Goal: Transaction & Acquisition: Purchase product/service

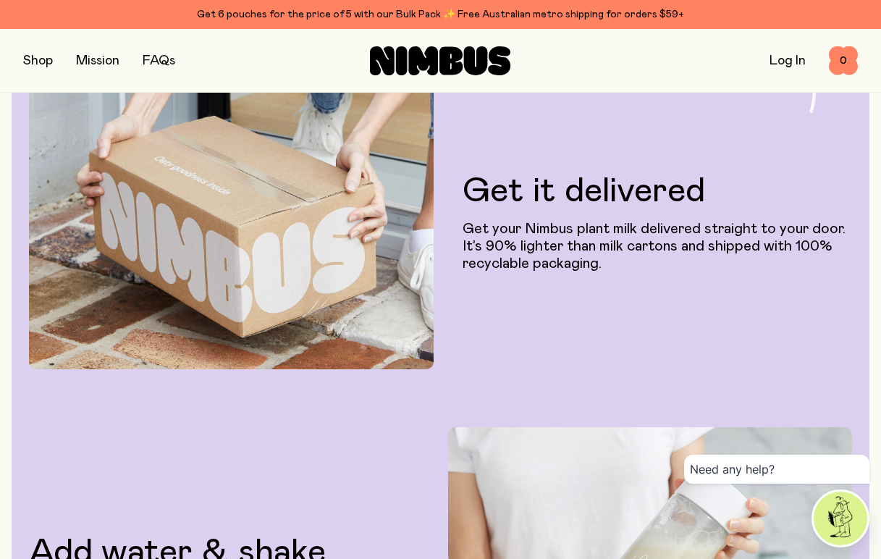
scroll to position [2452, 0]
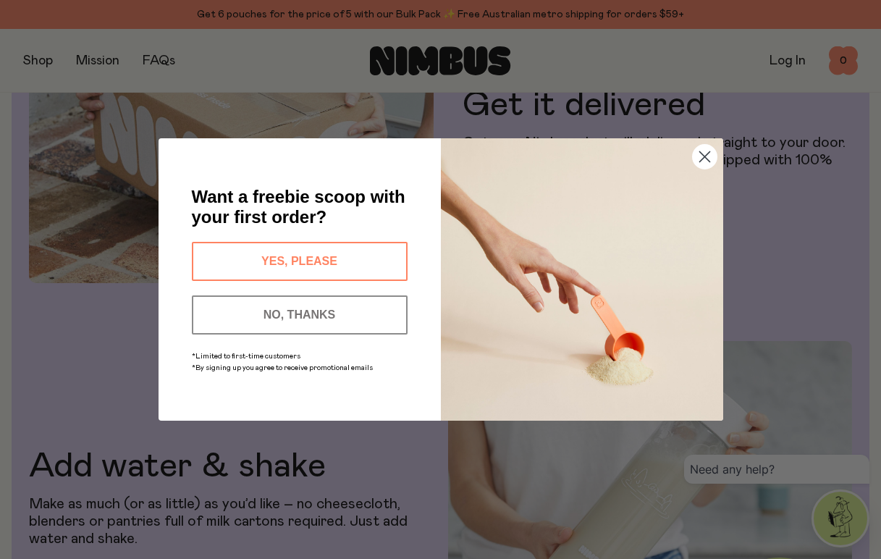
click at [292, 248] on button "YES, PLEASE" at bounding box center [300, 261] width 216 height 39
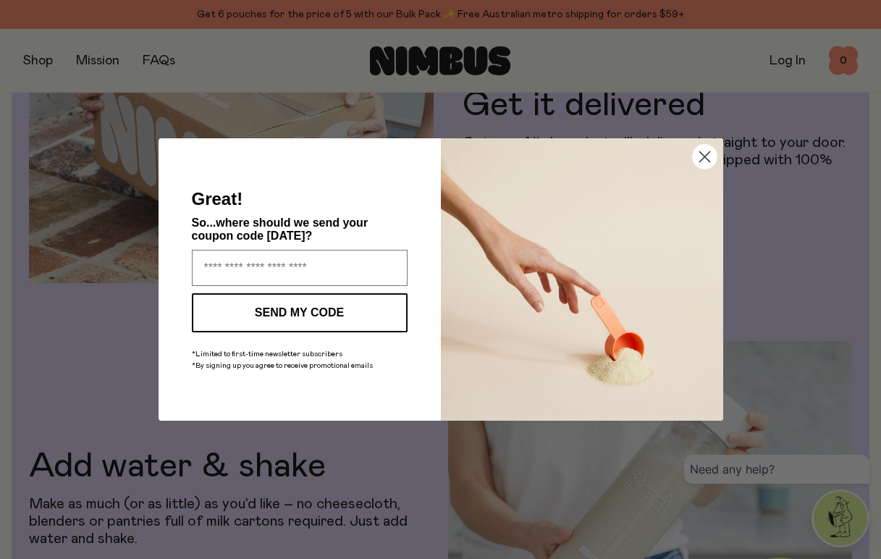
click at [699, 155] on circle "Close dialog" at bounding box center [704, 157] width 24 height 24
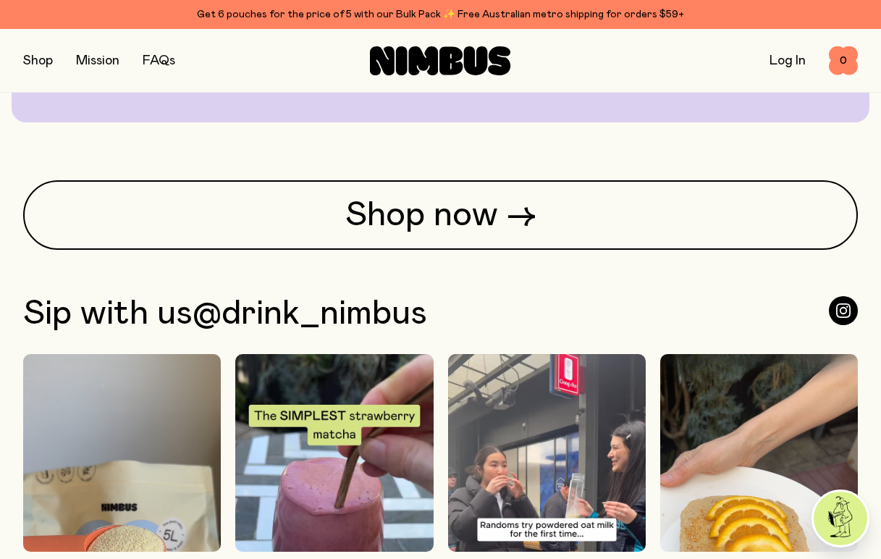
scroll to position [3399, 0]
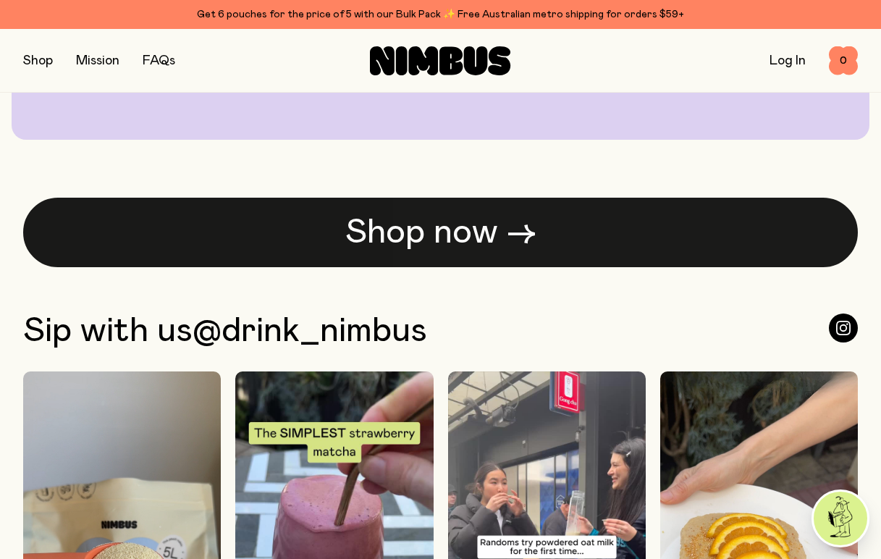
click at [418, 210] on link "Shop now →" at bounding box center [440, 232] width 834 height 69
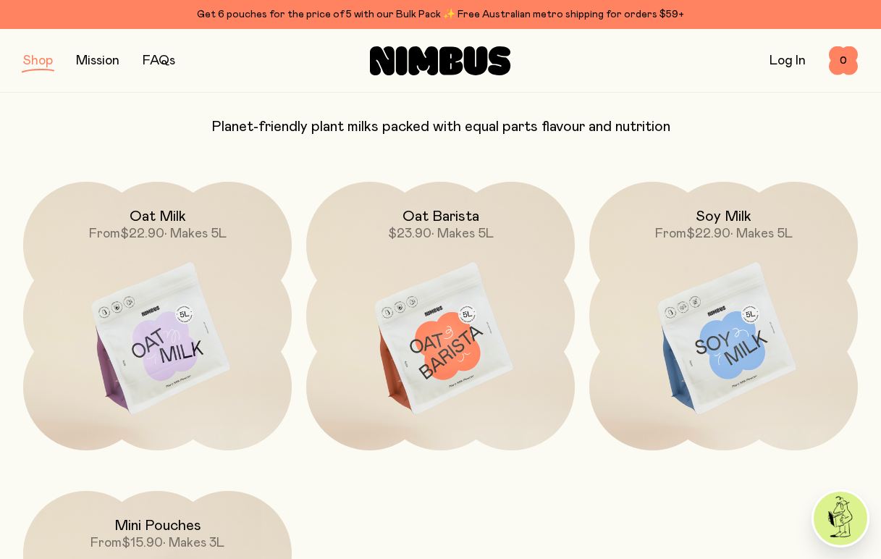
scroll to position [111, 0]
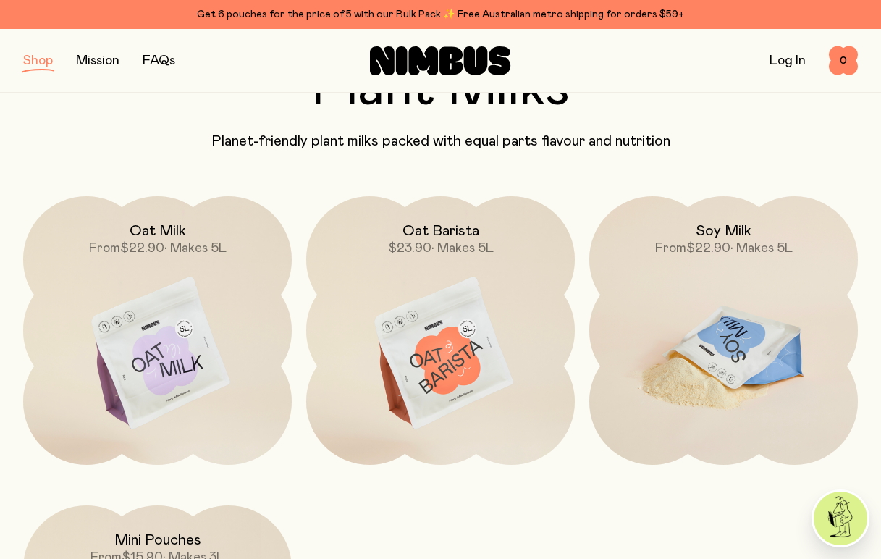
click at [735, 330] on img at bounding box center [723, 354] width 268 height 316
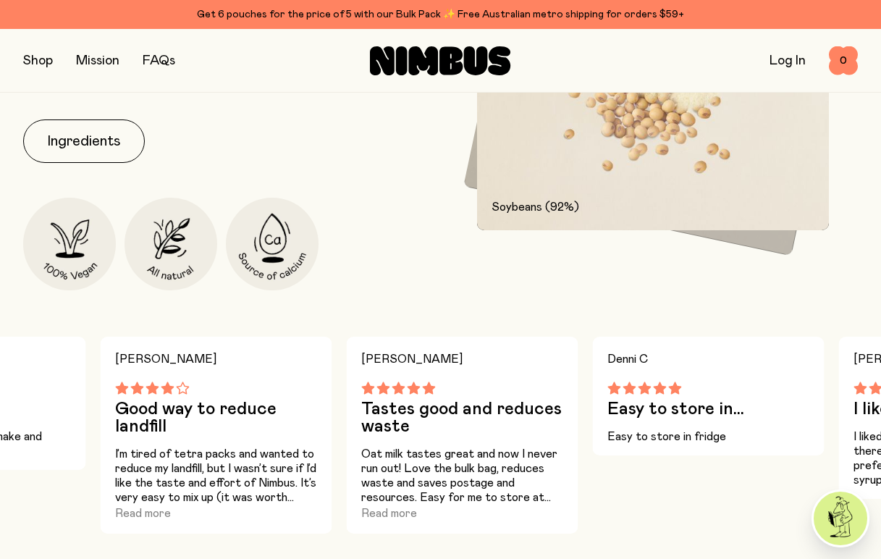
scroll to position [829, 0]
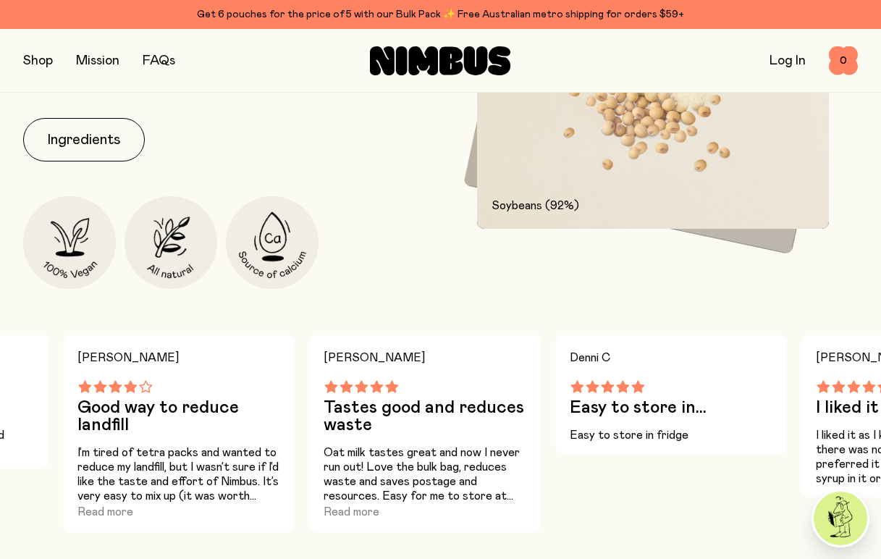
click at [48, 110] on div "Our Soy Milk mix is gluten free and packed with non-GMO, glyphosate-free soybea…" at bounding box center [228, 127] width 410 height 324
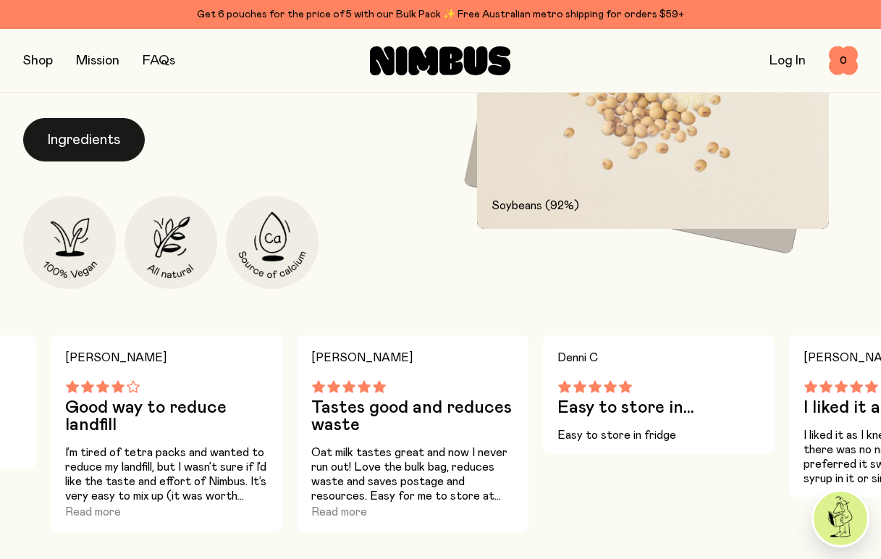
click at [67, 135] on button "Ingredients" at bounding box center [84, 139] width 122 height 43
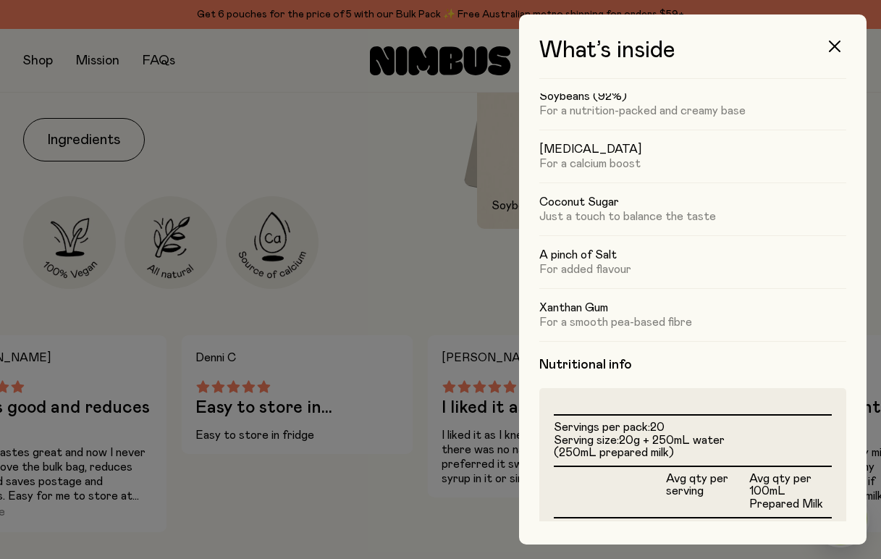
scroll to position [0, 0]
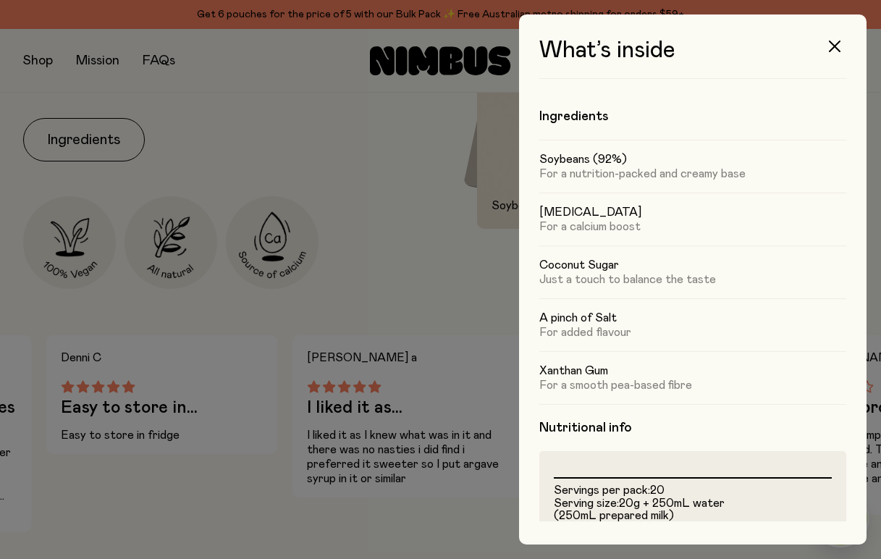
click at [409, 143] on div at bounding box center [440, 279] width 881 height 559
